Goal: Navigation & Orientation: Find specific page/section

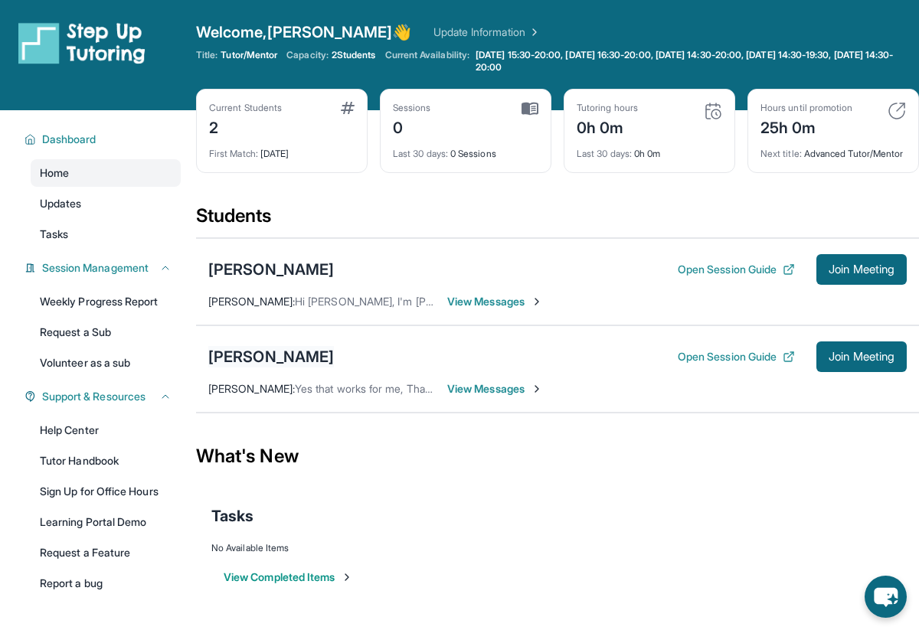
click at [323, 368] on div "[PERSON_NAME]" at bounding box center [271, 356] width 126 height 21
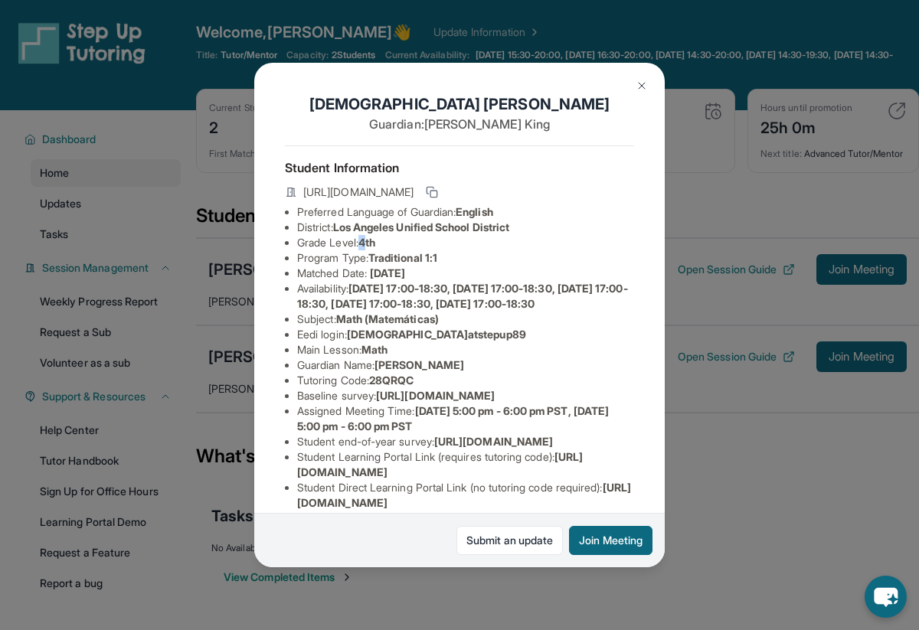
drag, startPoint x: 369, startPoint y: 242, endPoint x: 360, endPoint y: 244, distance: 9.5
click at [360, 244] on li "Grade Level: 4th" at bounding box center [465, 242] width 337 height 15
drag, startPoint x: 735, startPoint y: 286, endPoint x: 735, endPoint y: 272, distance: 14.6
click at [735, 283] on div "[PERSON_NAME] Guardian: [PERSON_NAME] Student Information [URL][DOMAIN_NAME] Pr…" at bounding box center [459, 315] width 919 height 630
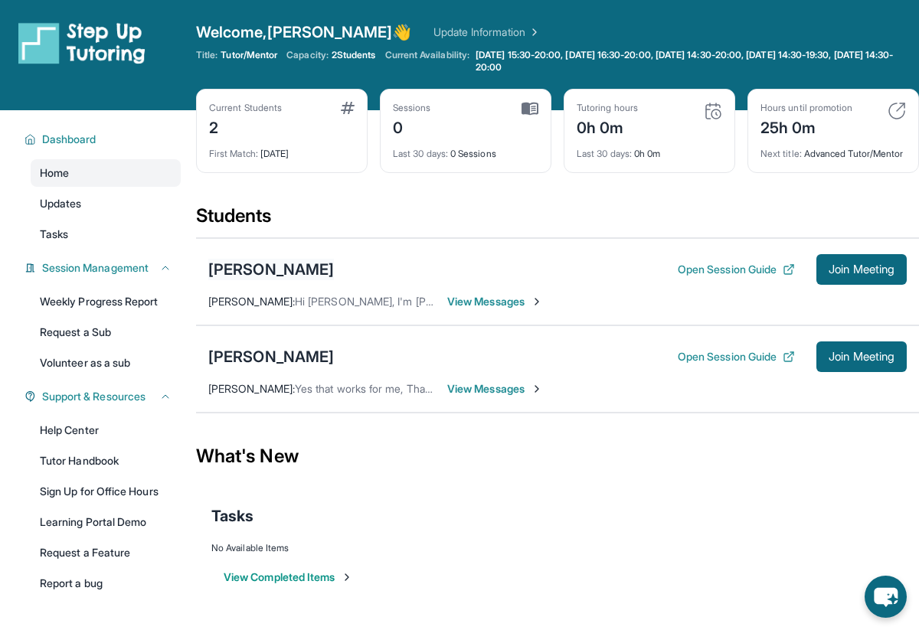
click at [287, 277] on div "[PERSON_NAME]" at bounding box center [271, 269] width 126 height 21
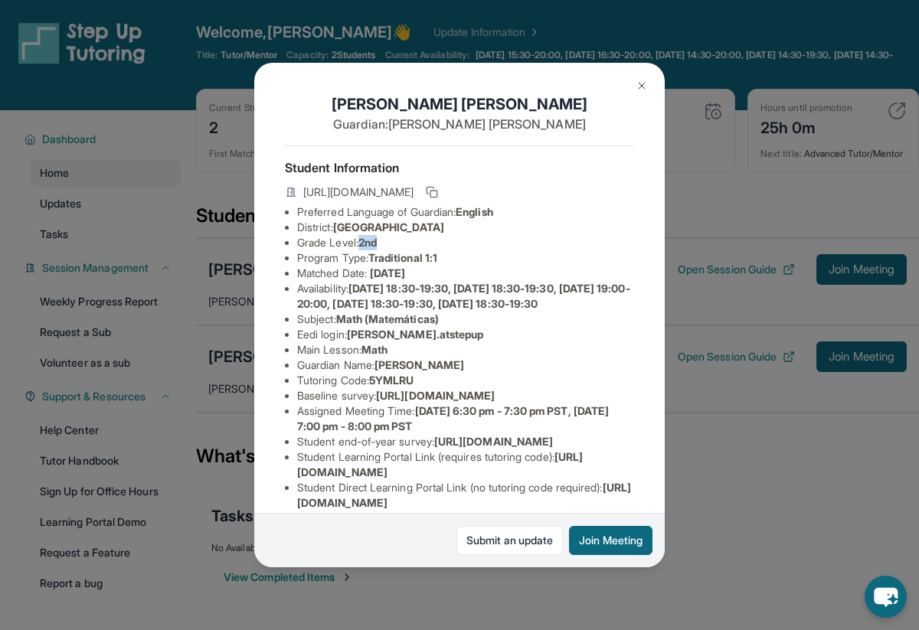
drag, startPoint x: 362, startPoint y: 240, endPoint x: 383, endPoint y: 246, distance: 21.6
click at [383, 246] on li "Grade Level: 2nd" at bounding box center [465, 242] width 337 height 15
click at [637, 83] on img at bounding box center [642, 86] width 12 height 12
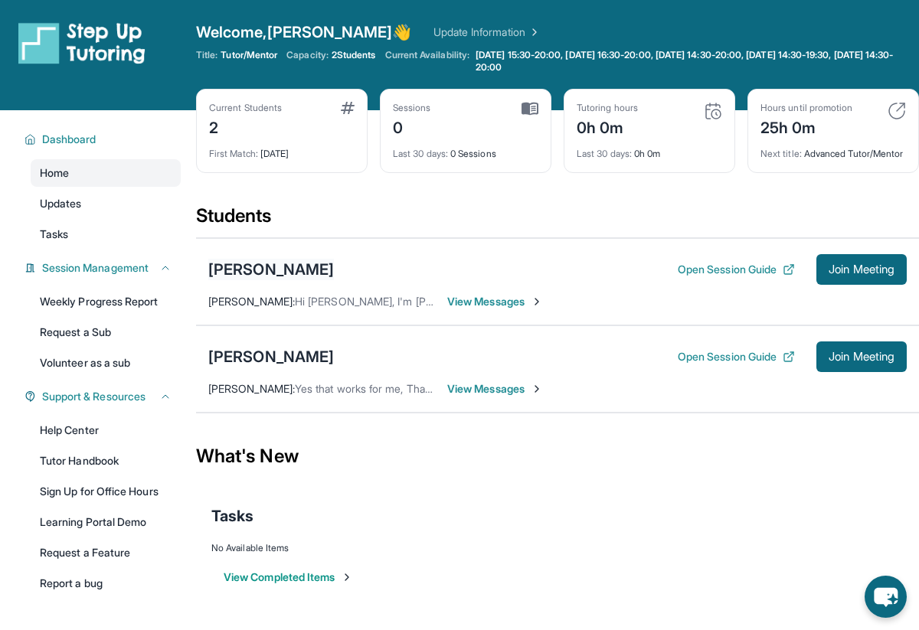
click at [264, 280] on div "[PERSON_NAME]" at bounding box center [271, 269] width 126 height 21
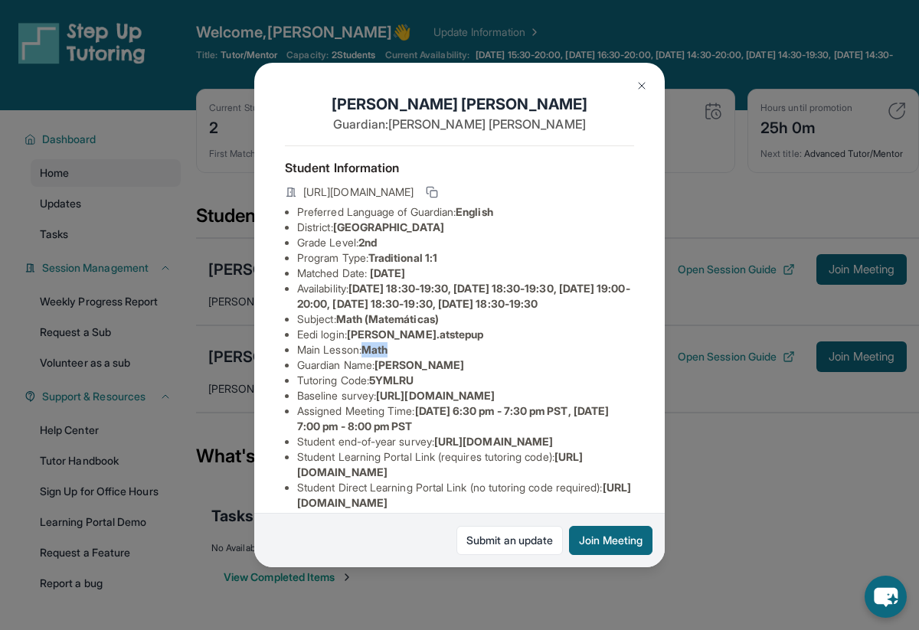
drag, startPoint x: 365, startPoint y: 366, endPoint x: 394, endPoint y: 368, distance: 28.4
click at [394, 358] on li "Main Lesson : Math" at bounding box center [465, 349] width 337 height 15
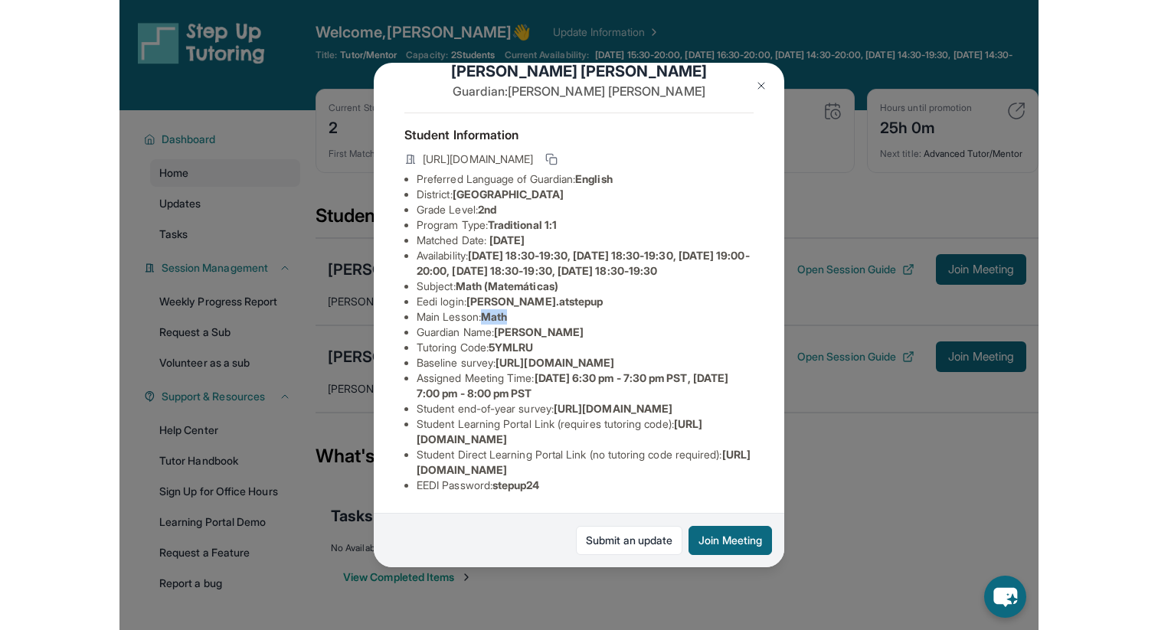
scroll to position [155, 0]
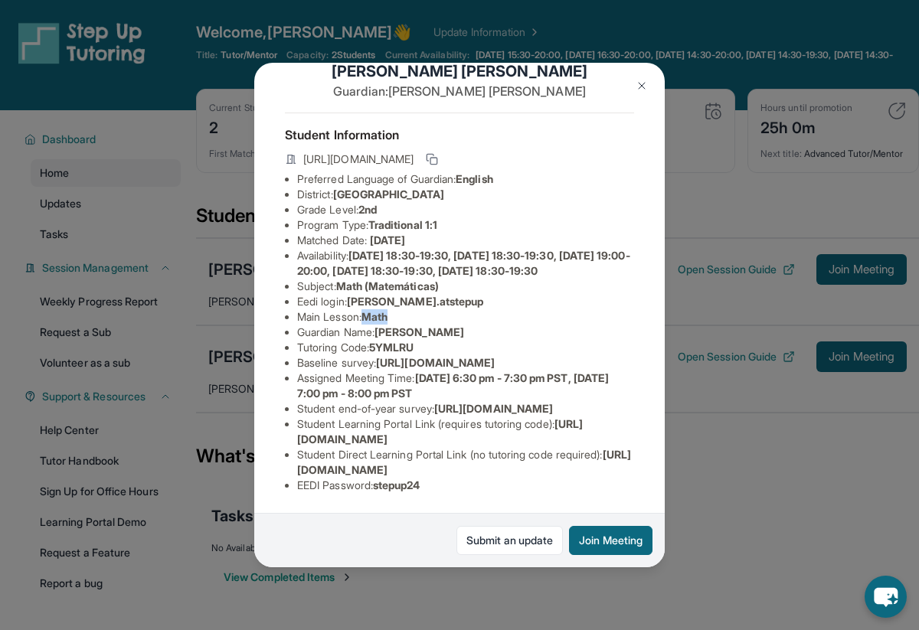
click at [638, 90] on img at bounding box center [642, 86] width 12 height 12
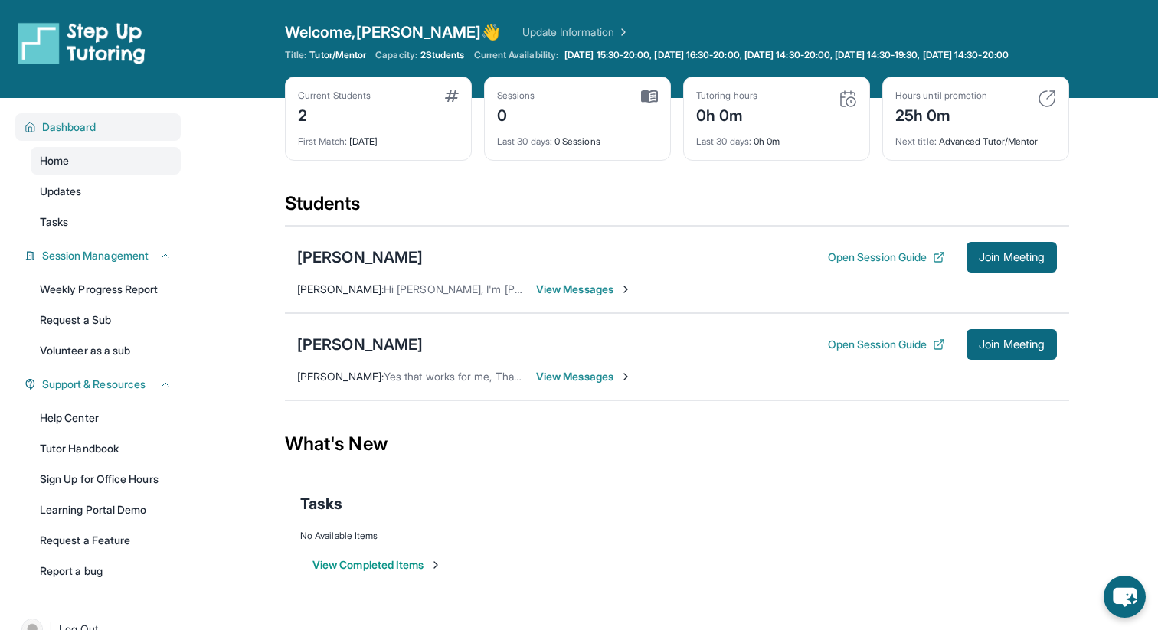
click at [67, 135] on span "Dashboard" at bounding box center [69, 126] width 54 height 15
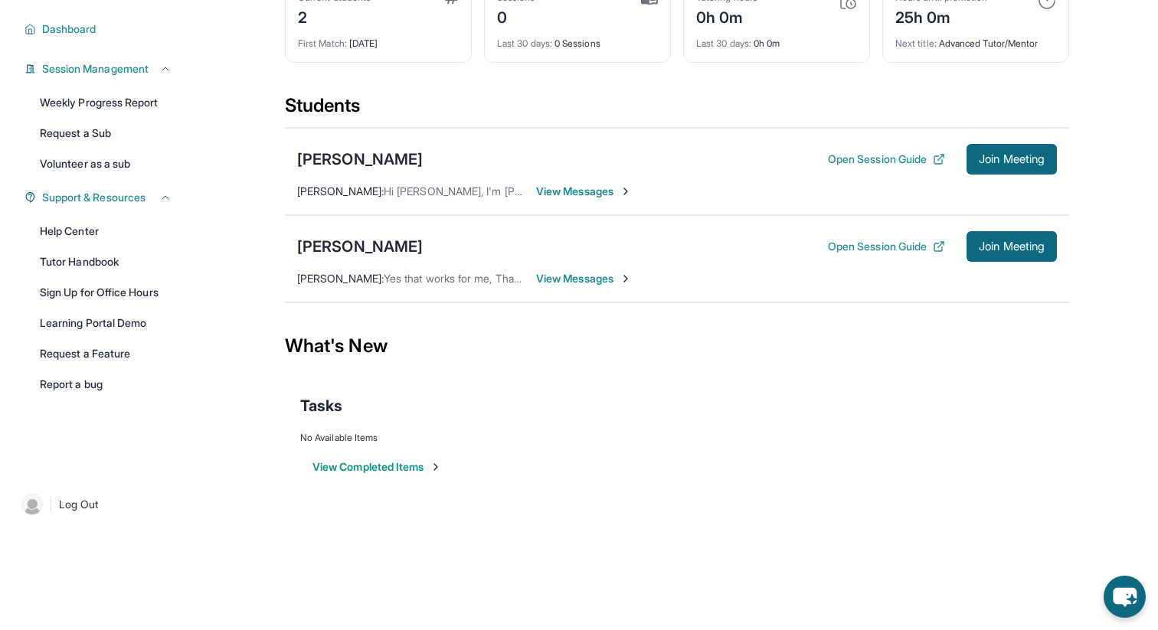
scroll to position [0, 0]
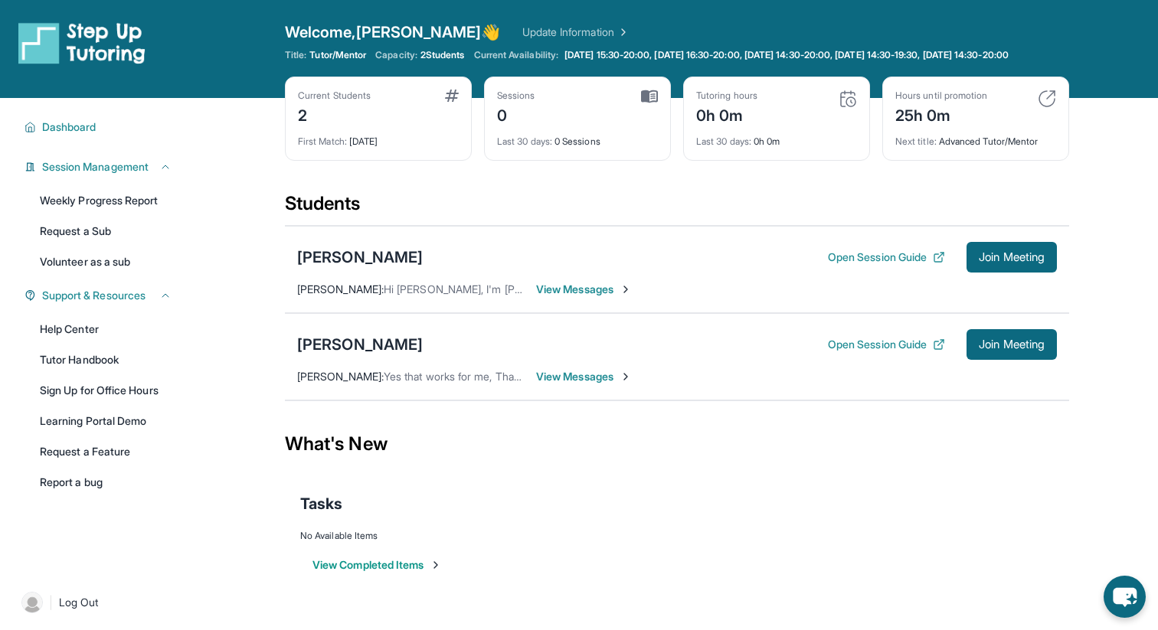
click at [369, 586] on div "View Completed Items" at bounding box center [677, 565] width 754 height 46
click at [368, 573] on button "View Completed Items" at bounding box center [377, 565] width 129 height 15
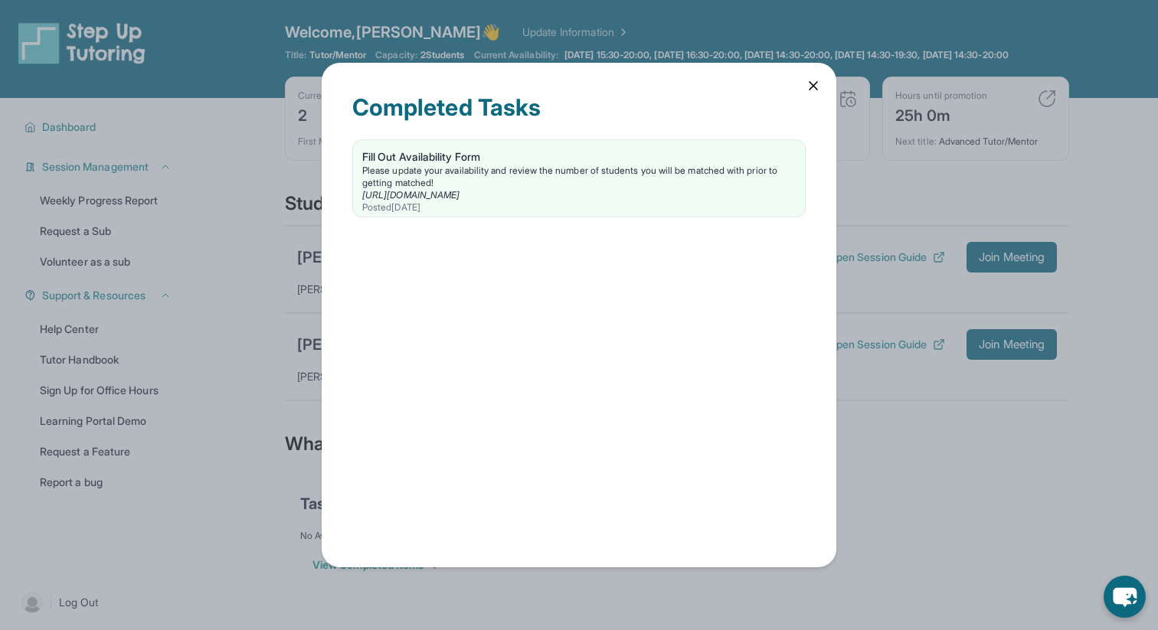
click at [808, 85] on icon at bounding box center [813, 85] width 15 height 15
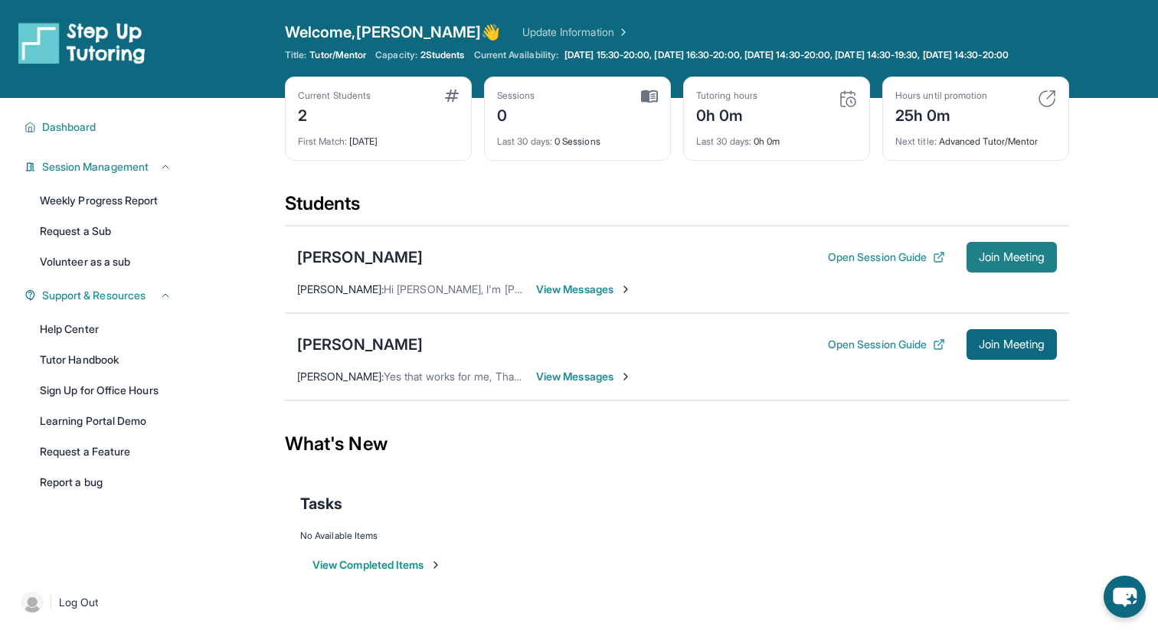
click at [918, 262] on span "Join Meeting" at bounding box center [1012, 257] width 66 height 9
click at [423, 353] on div "[PERSON_NAME]" at bounding box center [360, 344] width 126 height 21
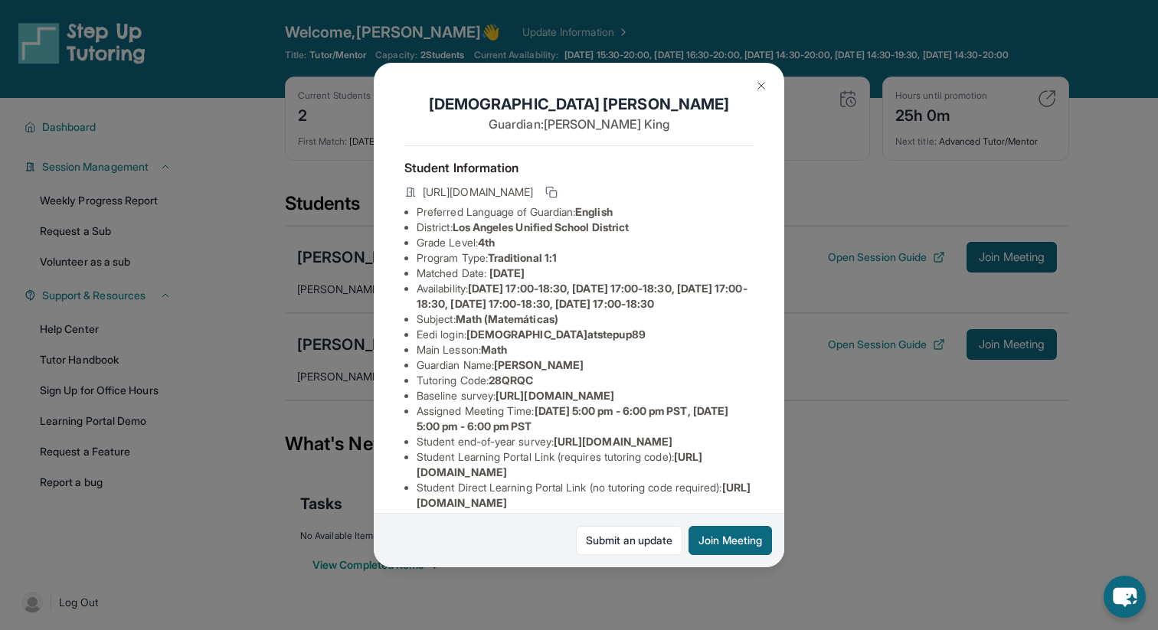
click at [763, 91] on img at bounding box center [761, 86] width 12 height 12
